Goal: Understand process/instructions: Learn how to perform a task or action

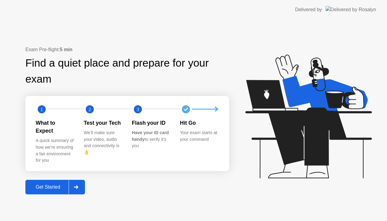
click at [69, 184] on div "Get Started" at bounding box center [47, 186] width 41 height 5
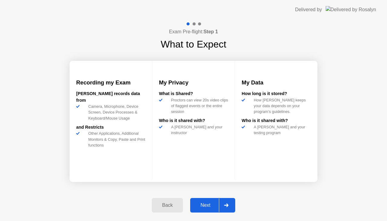
click at [214, 208] on div "Next" at bounding box center [205, 204] width 27 height 5
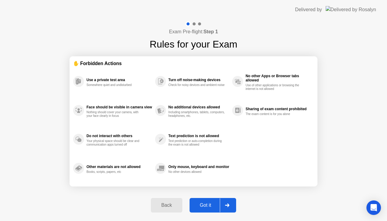
click at [216, 207] on div "Got it" at bounding box center [205, 204] width 28 height 5
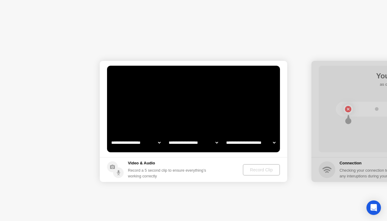
select select "**********"
select select "*******"
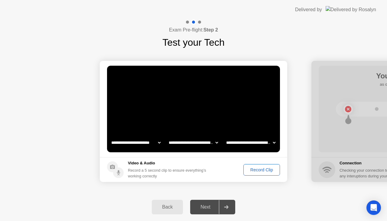
click at [263, 170] on div "Record Clip" at bounding box center [261, 169] width 32 height 5
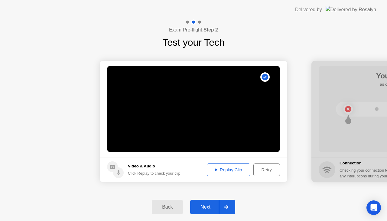
click at [233, 170] on div "Replay Clip" at bounding box center [228, 169] width 39 height 5
click at [212, 204] on div "Next" at bounding box center [205, 206] width 27 height 5
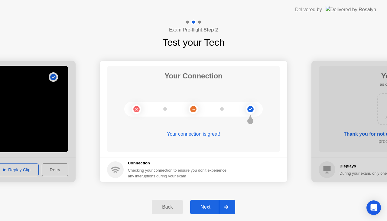
click at [212, 204] on div "Next" at bounding box center [205, 206] width 27 height 5
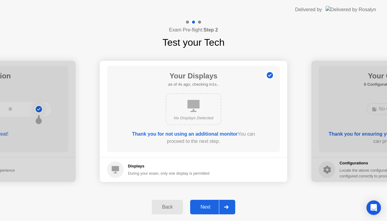
click at [213, 206] on div "Next" at bounding box center [205, 206] width 27 height 5
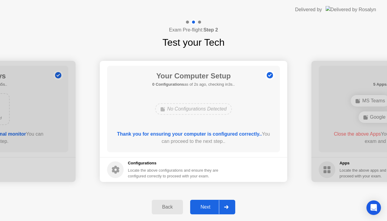
click at [213, 206] on div "Next" at bounding box center [205, 206] width 27 height 5
